Goal: Task Accomplishment & Management: Use online tool/utility

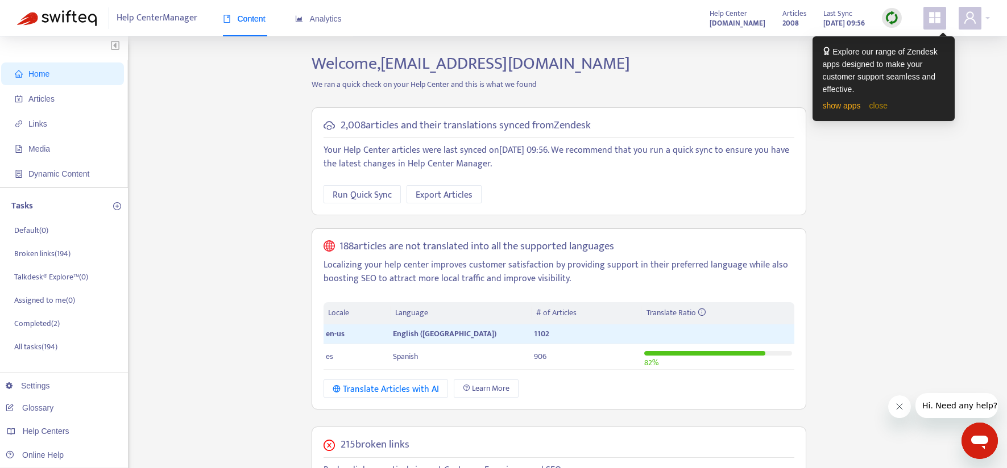
click at [881, 108] on link "close" at bounding box center [878, 105] width 19 height 9
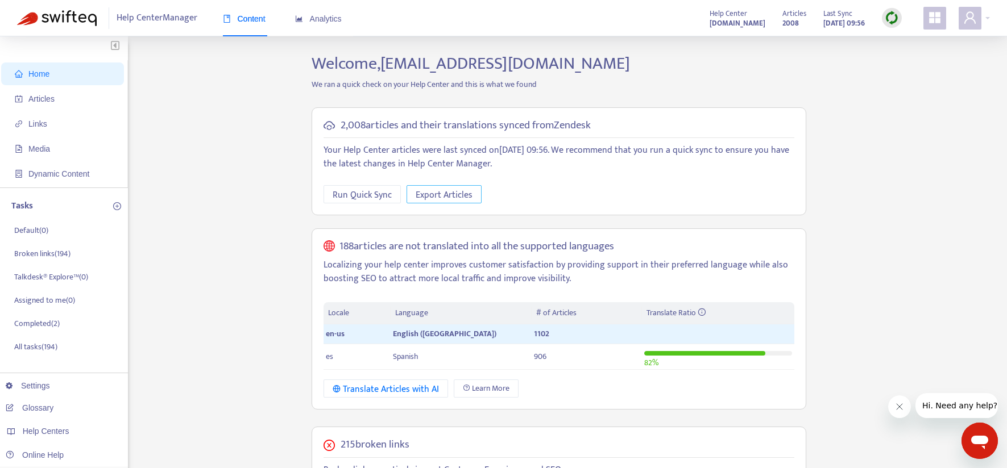
click at [446, 190] on span "Export Articles" at bounding box center [444, 195] width 57 height 14
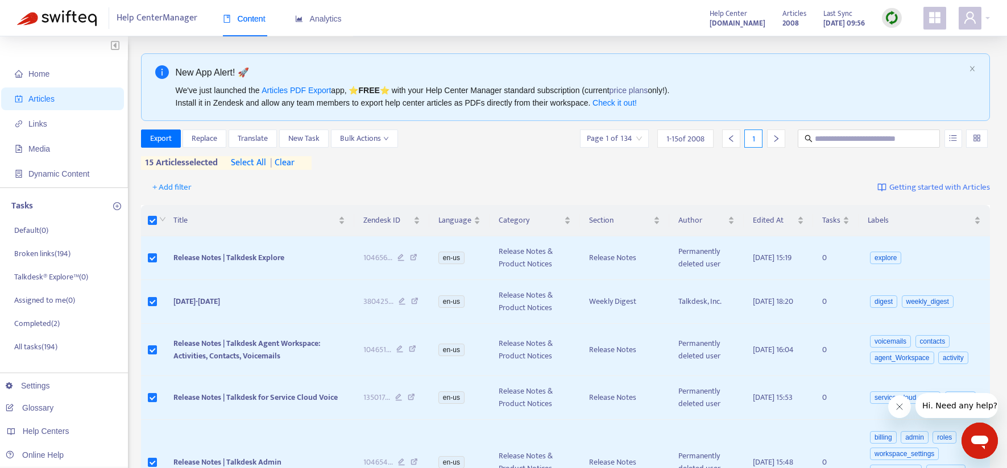
click at [253, 164] on span "select all" at bounding box center [248, 163] width 35 height 14
click at [291, 170] on span "| clear" at bounding box center [291, 163] width 28 height 14
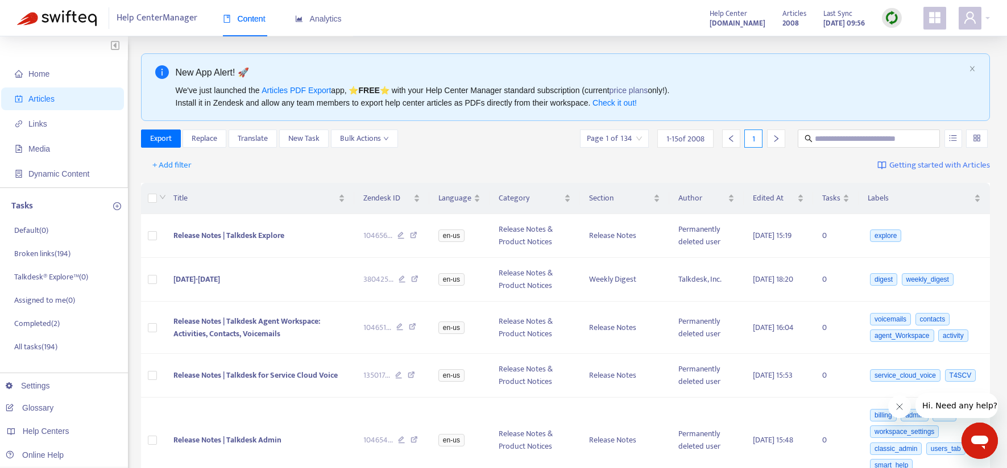
click at [892, 19] on img at bounding box center [892, 18] width 14 height 14
click at [919, 53] on link "Full Sync" at bounding box center [911, 59] width 41 height 13
